Goal: Task Accomplishment & Management: Manage account settings

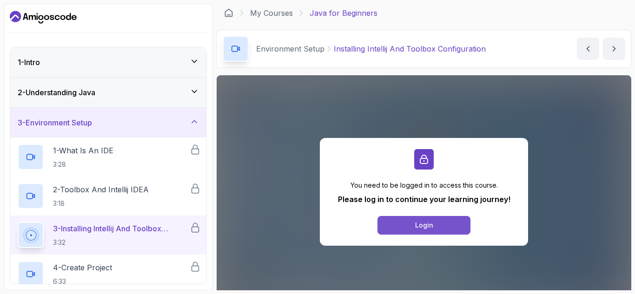
click at [414, 221] on button "Login" at bounding box center [424, 225] width 93 height 19
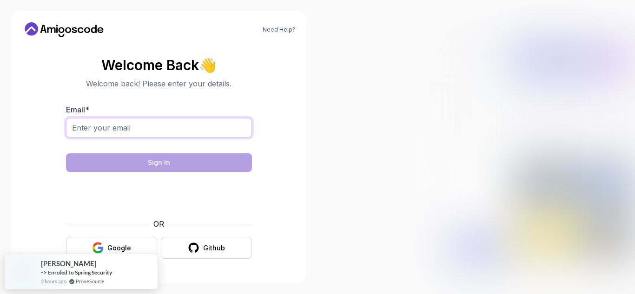
click at [231, 120] on input "Email *" at bounding box center [159, 128] width 186 height 20
type input "[EMAIL_ADDRESS][DOMAIN_NAME]"
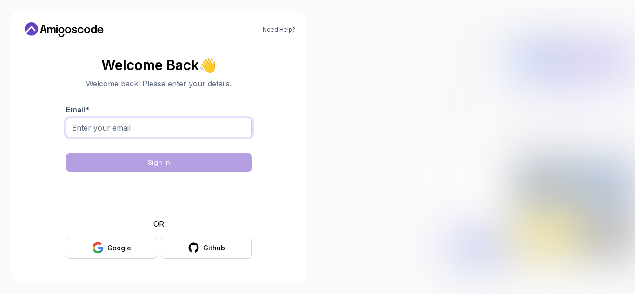
click at [124, 129] on input "Email *" at bounding box center [159, 128] width 186 height 20
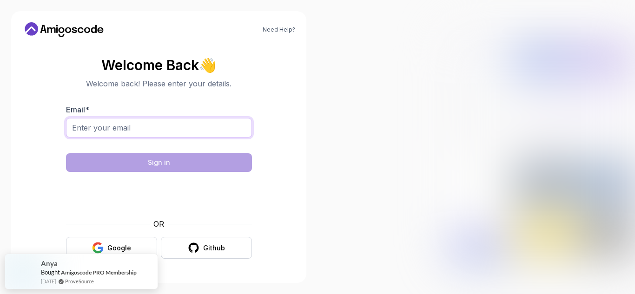
type input "[EMAIL_ADDRESS][DOMAIN_NAME]"
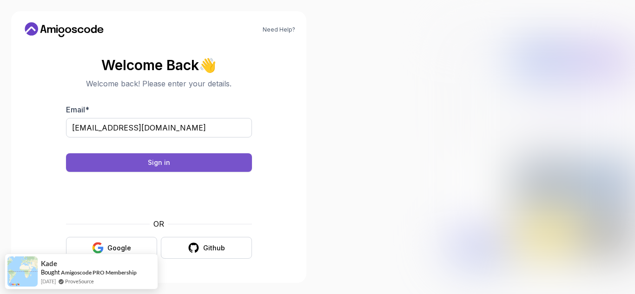
click at [193, 165] on button "Sign in" at bounding box center [159, 162] width 186 height 19
